Goal: Transaction & Acquisition: Obtain resource

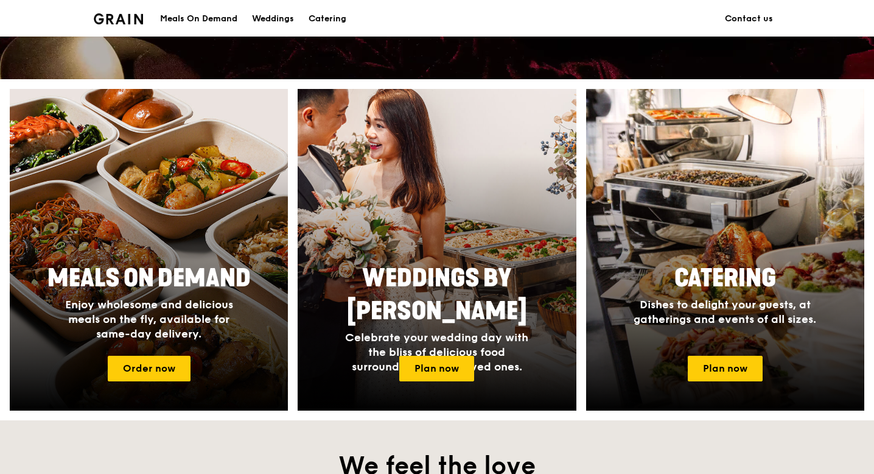
scroll to position [489, 0]
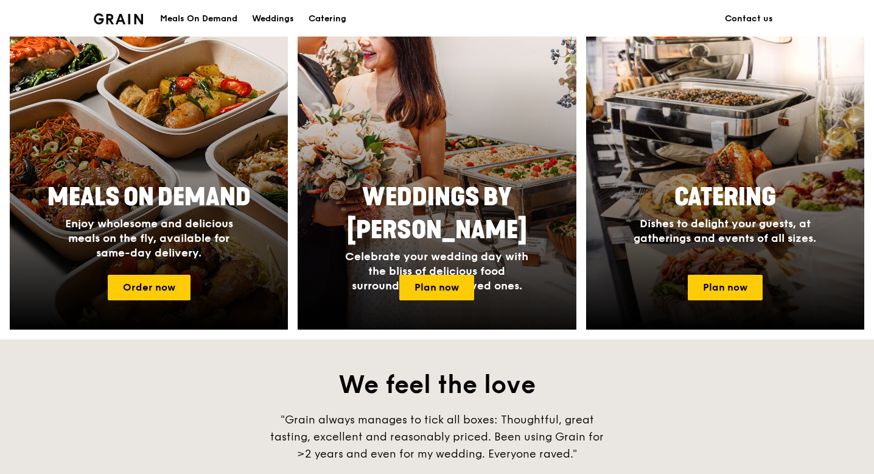
click at [413, 250] on span "Celebrate your wedding day with the bliss of delicious food surrounded by your …" at bounding box center [436, 271] width 183 height 43
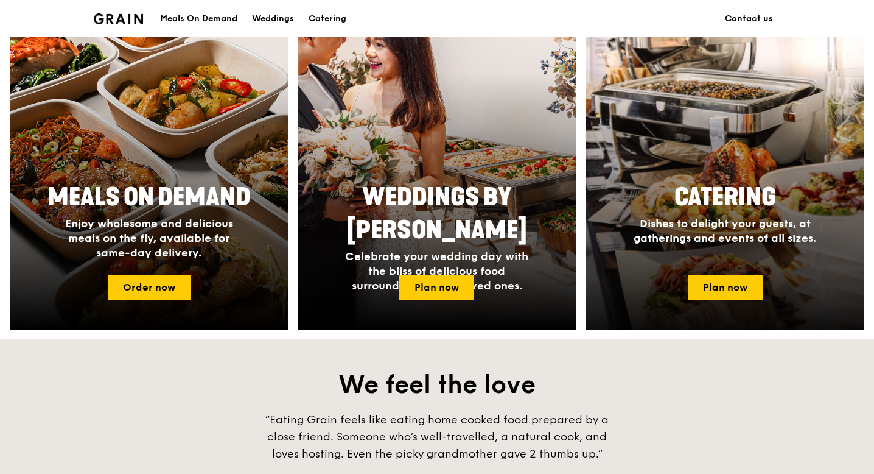
click at [659, 211] on h2 "Catering" at bounding box center [725, 197] width 229 height 33
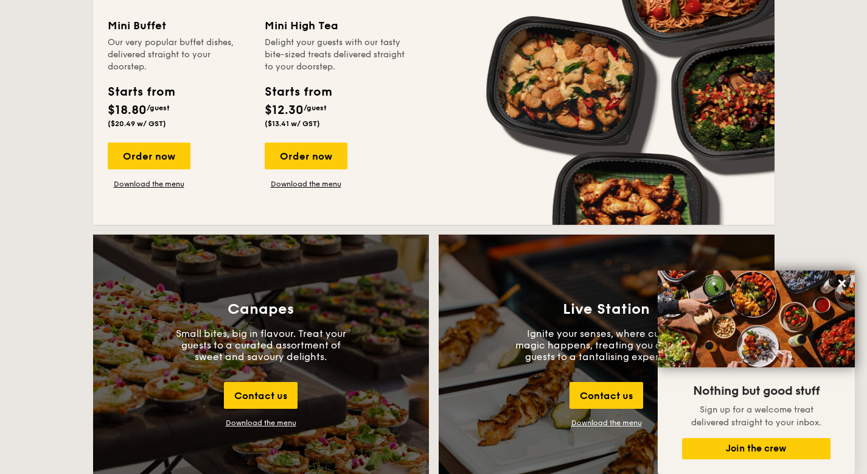
scroll to position [1128, 0]
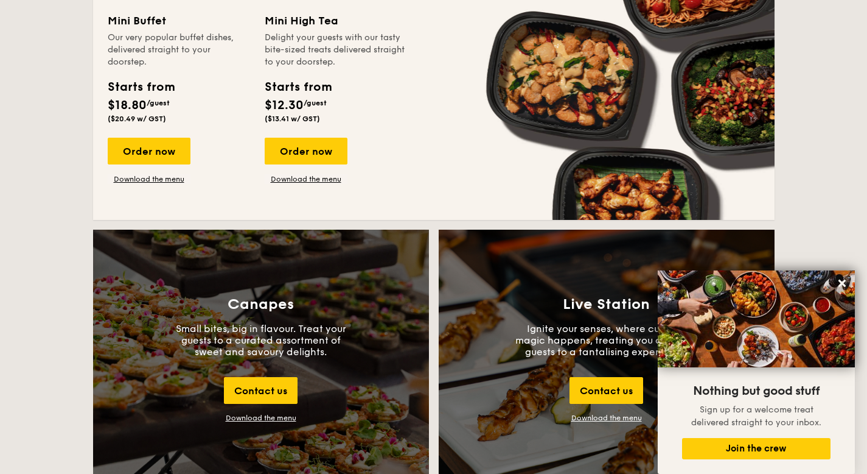
click at [222, 296] on div "Canapes Small bites, big in flavour. Treat your guests to a curated assortment …" at bounding box center [261, 358] width 336 height 259
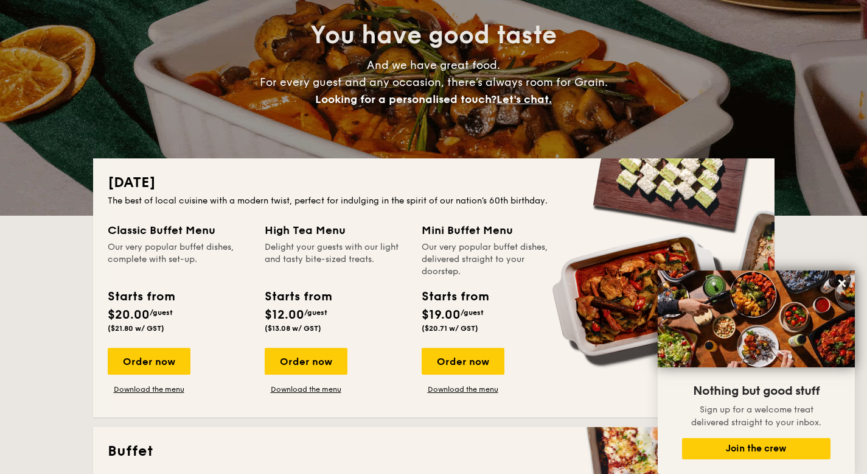
scroll to position [0, 0]
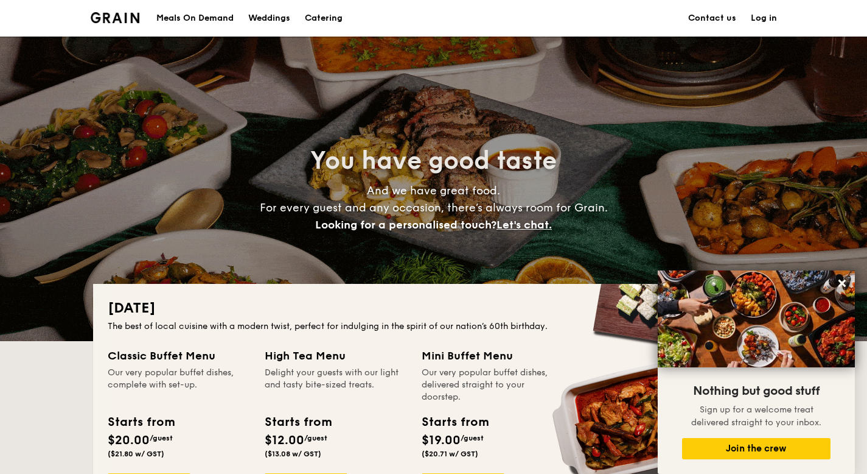
click at [183, 22] on div "Meals On Demand" at bounding box center [194, 18] width 77 height 37
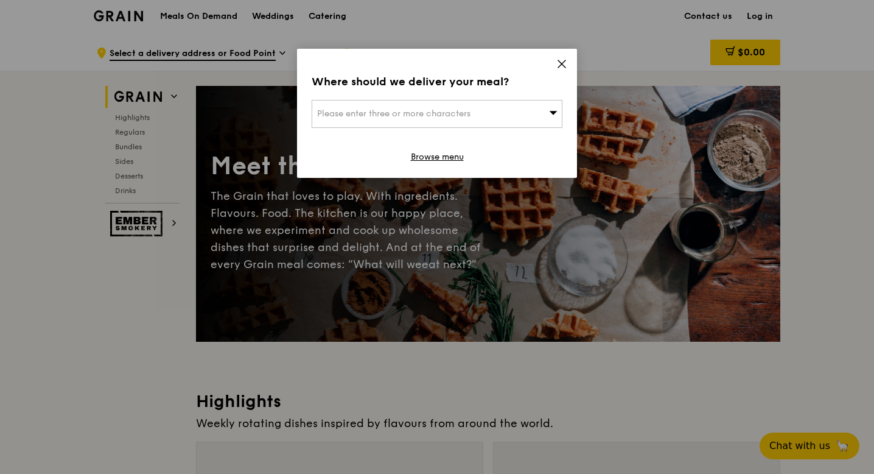
click at [564, 59] on icon at bounding box center [561, 63] width 11 height 11
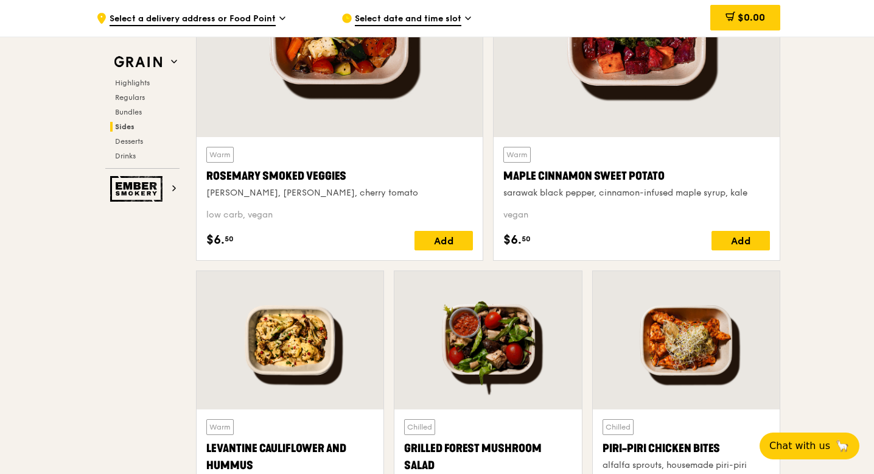
scroll to position [2874, 0]
